Goal: Task Accomplishment & Management: Manage account settings

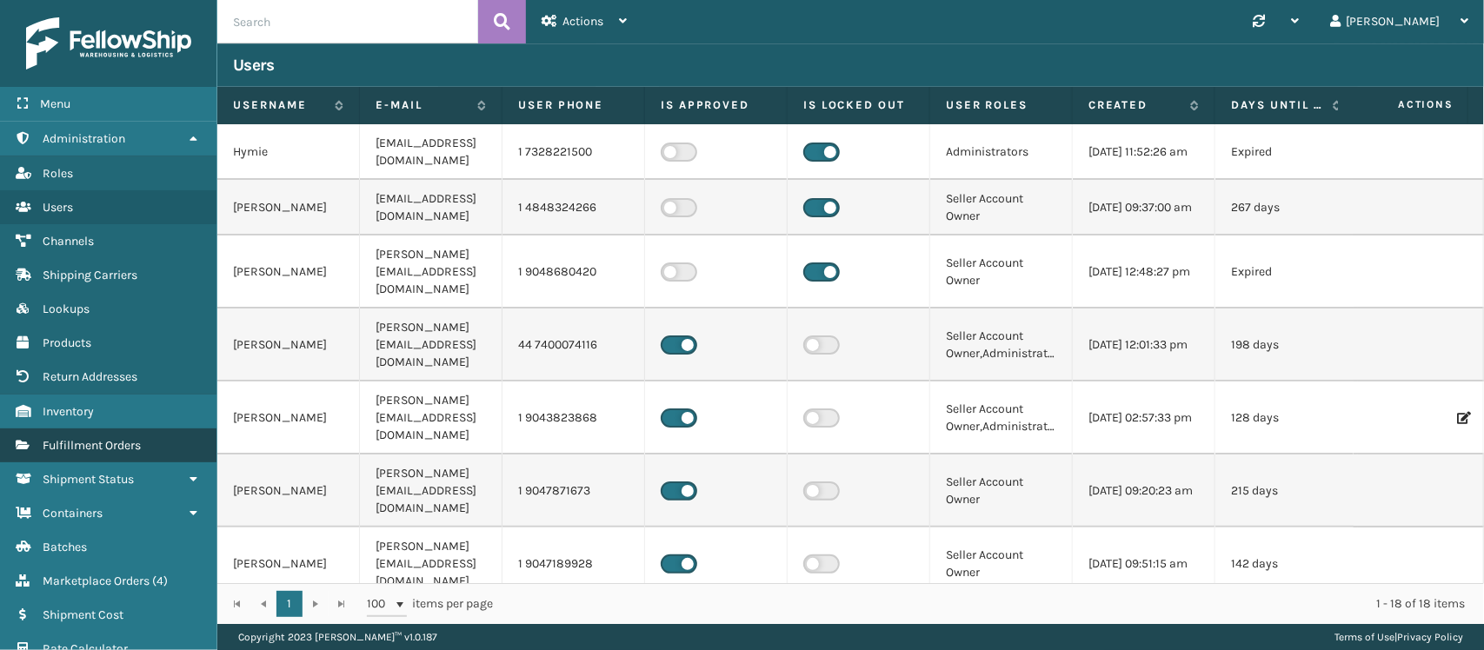
click at [110, 429] on link "Fulfillment Orders" at bounding box center [108, 446] width 216 height 34
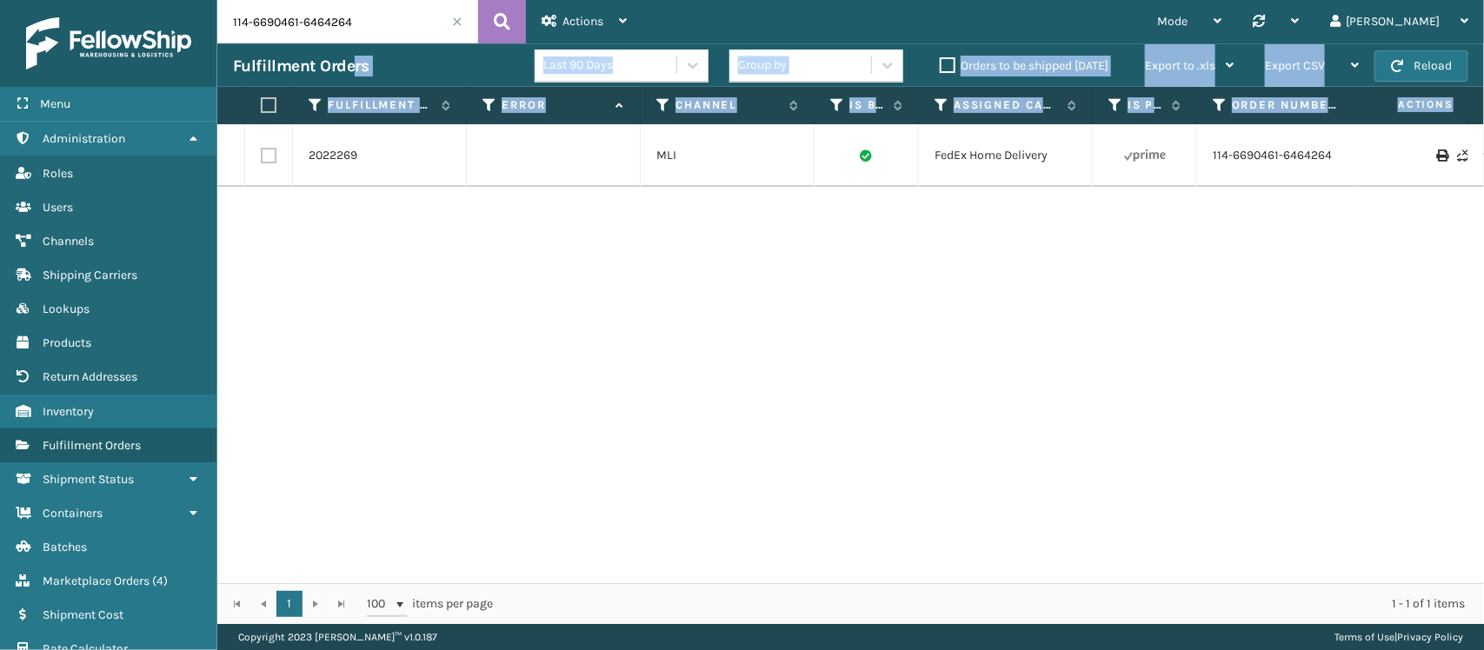
drag, startPoint x: 337, startPoint y: 152, endPoint x: 345, endPoint y: 20, distance: 132.4
click at [346, 24] on div "114-6690461-6464264 Actions Settings Remove All Filters Track Fulfillment Order…" at bounding box center [850, 312] width 1267 height 624
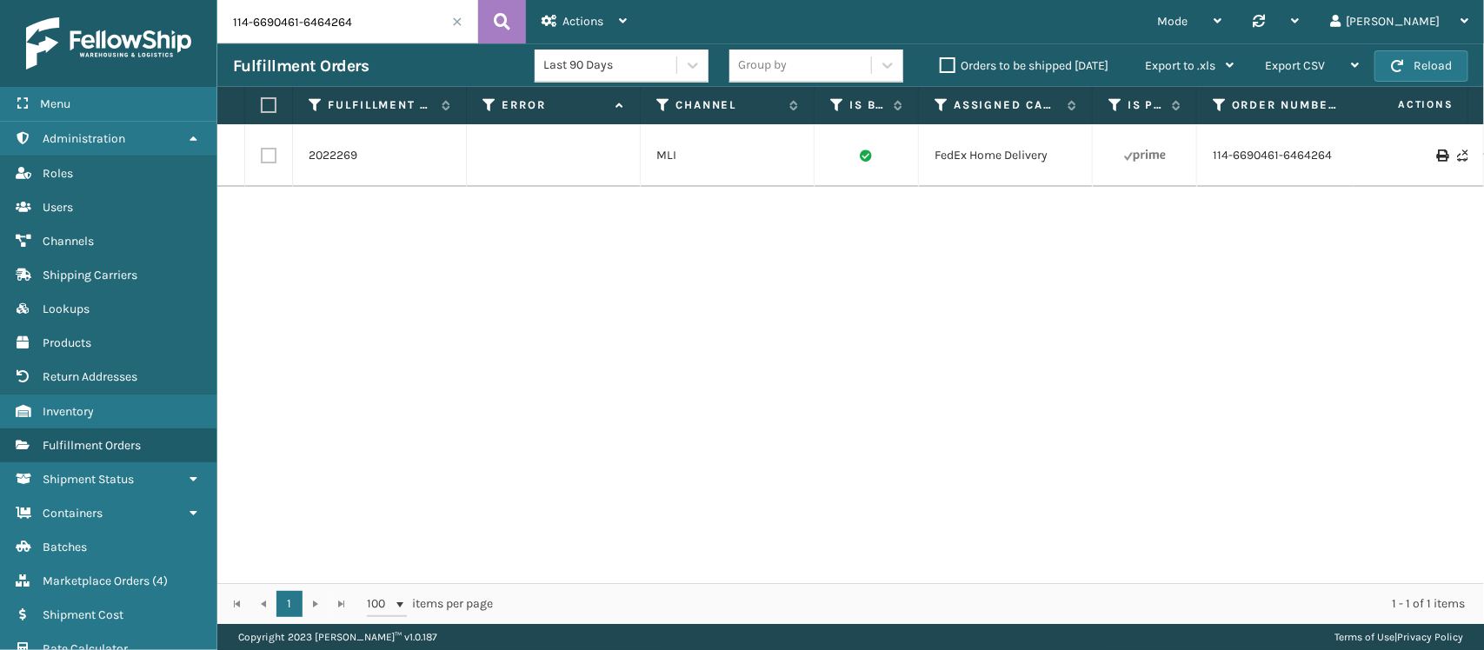
click at [280, 28] on input "114-6690461-6464264" at bounding box center [347, 21] width 261 height 43
paste input "2-1339661-0410608"
type input "112-1339661-0410608"
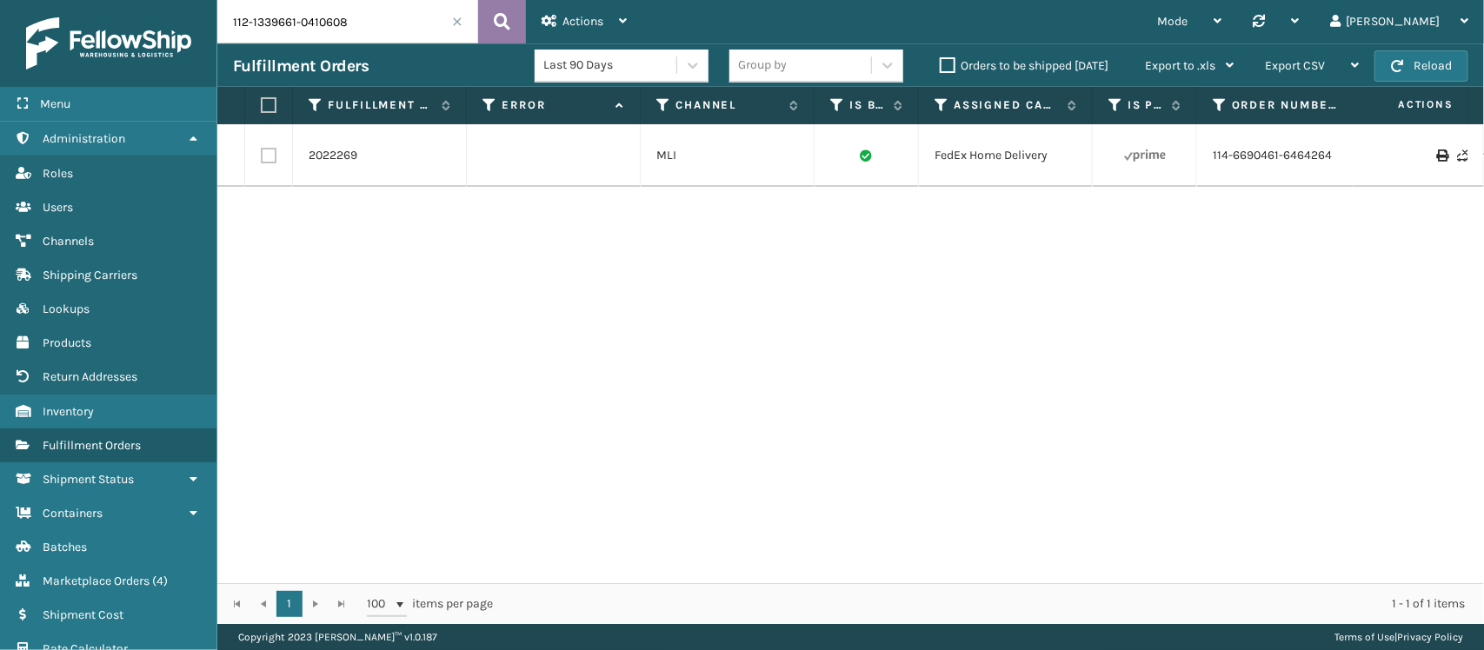
click at [496, 20] on icon at bounding box center [502, 22] width 17 height 26
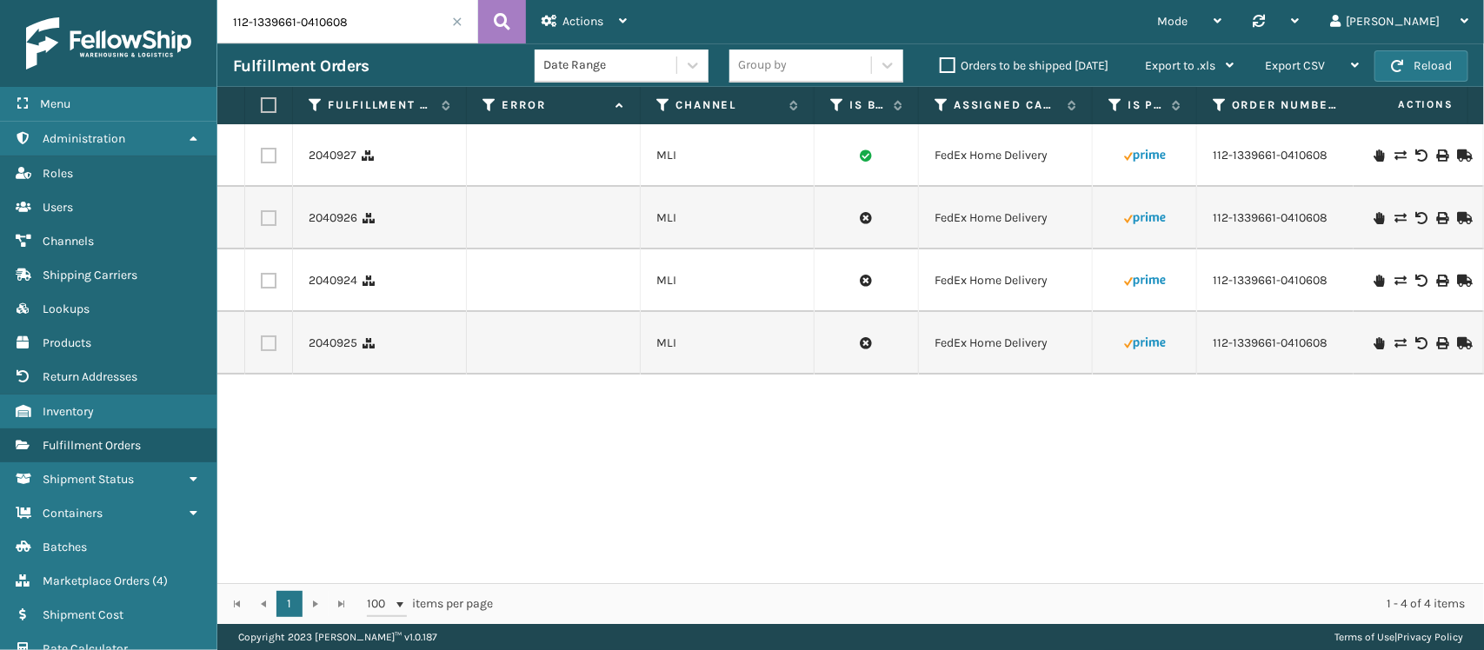
click at [400, 209] on td "2040926" at bounding box center [380, 218] width 174 height 63
click at [267, 339] on label at bounding box center [269, 344] width 16 height 16
click at [262, 339] on input "checkbox" at bounding box center [261, 341] width 1 height 11
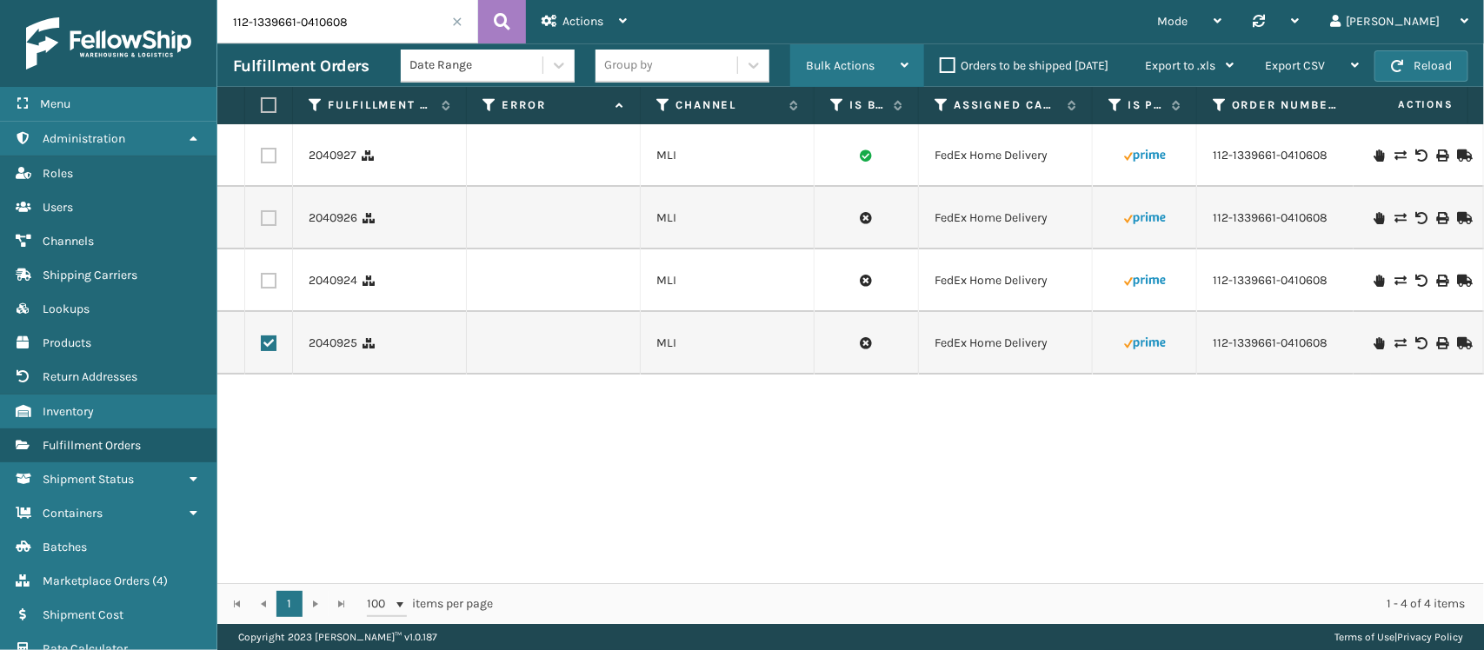
click at [809, 71] on span "Bulk Actions" at bounding box center [840, 65] width 69 height 15
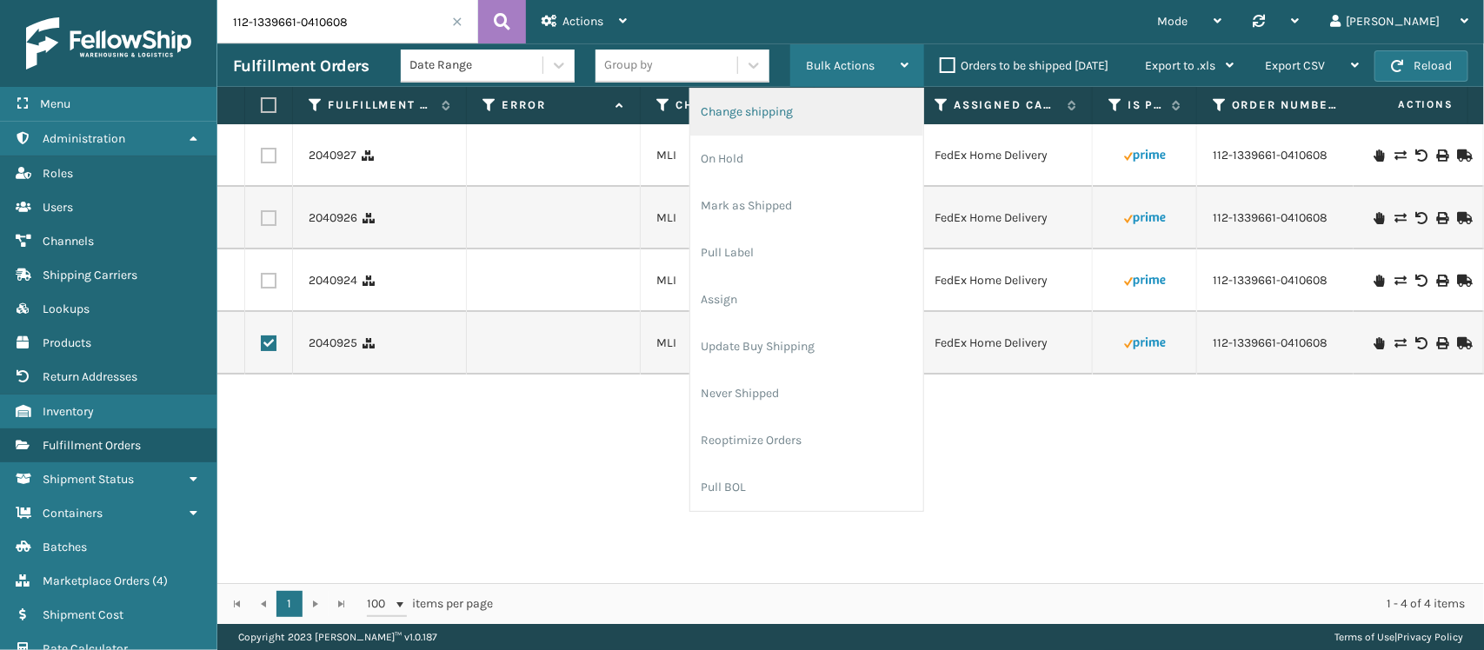
click at [819, 107] on li "Change shipping" at bounding box center [806, 112] width 233 height 47
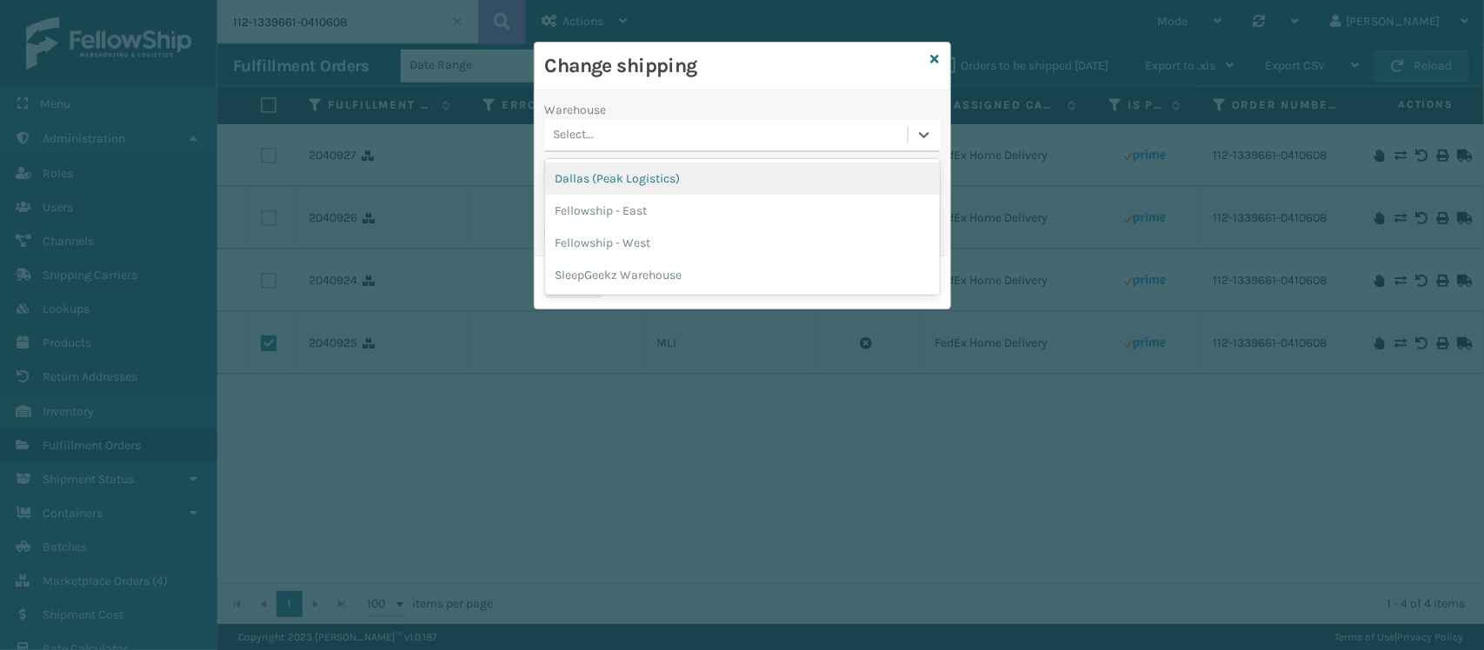
click at [687, 129] on div "Select..." at bounding box center [726, 135] width 363 height 29
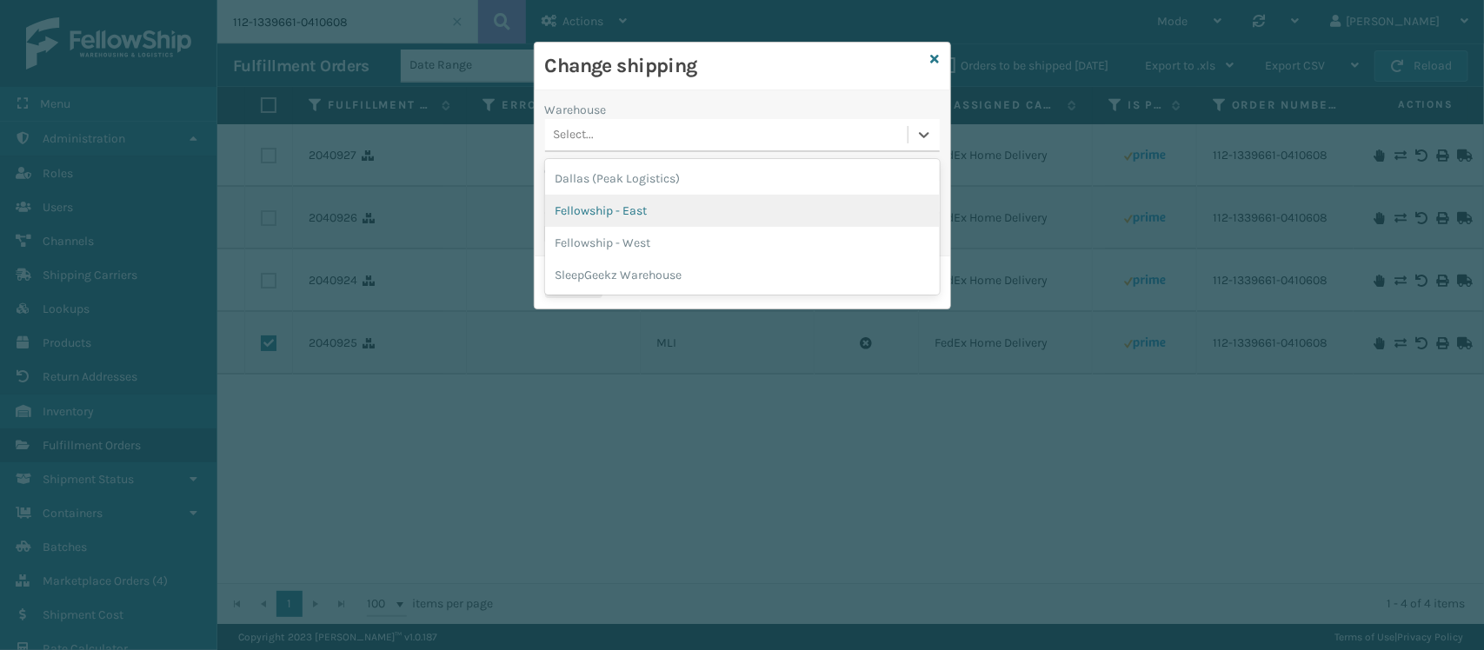
click at [669, 205] on div "Fellowship - East" at bounding box center [742, 211] width 395 height 32
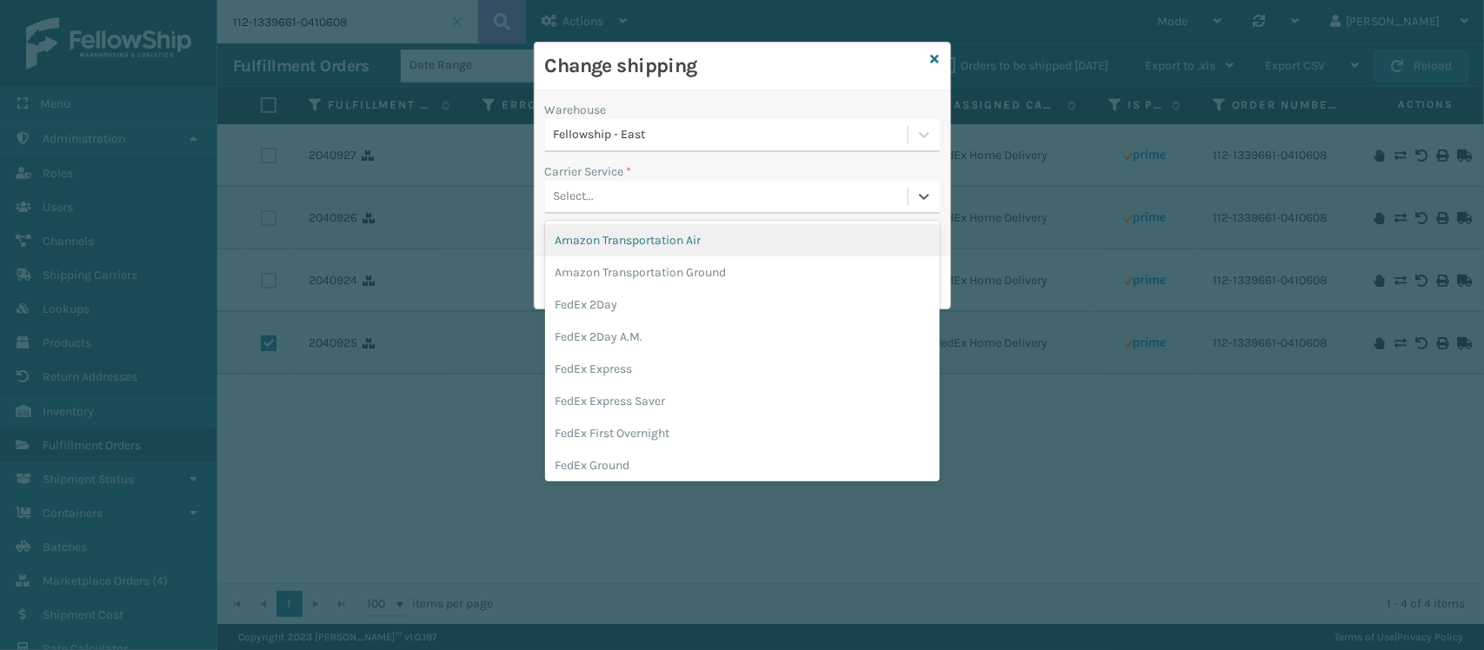
click at [676, 200] on div "Select..." at bounding box center [726, 197] width 363 height 29
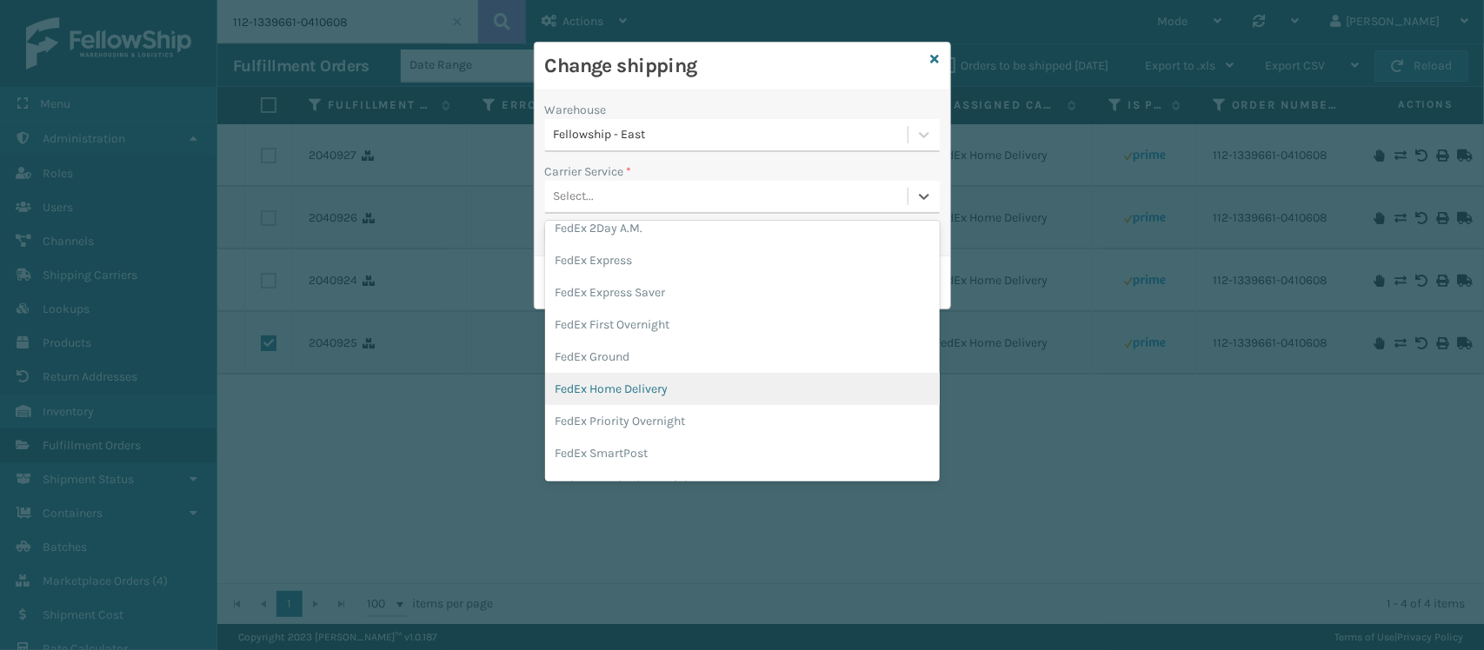
click at [670, 388] on div "FedEx Home Delivery" at bounding box center [742, 389] width 395 height 32
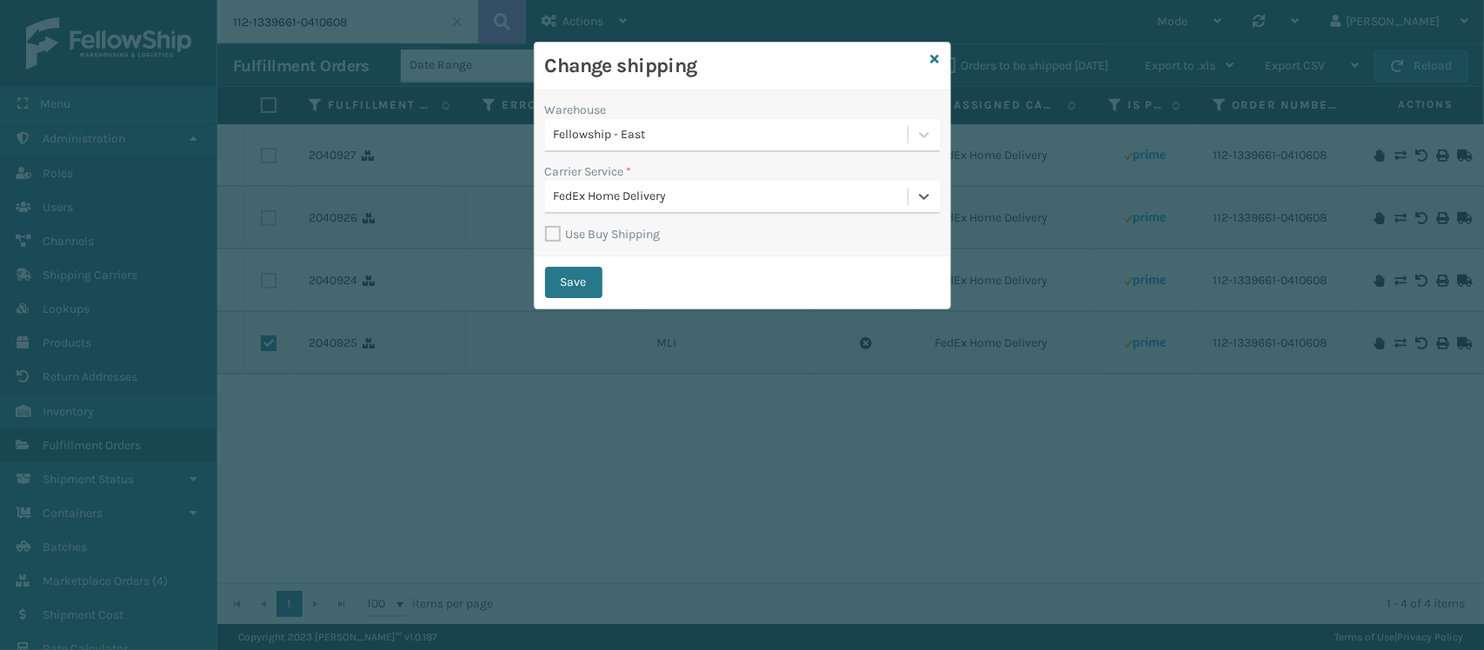
click at [555, 237] on label "Use Buy Shipping" at bounding box center [603, 234] width 116 height 15
click at [546, 226] on input "Use Buy Shipping" at bounding box center [545, 225] width 1 height 2
click at [592, 278] on button "Save" at bounding box center [573, 282] width 57 height 31
checkbox input "false"
